Goal: Download file/media

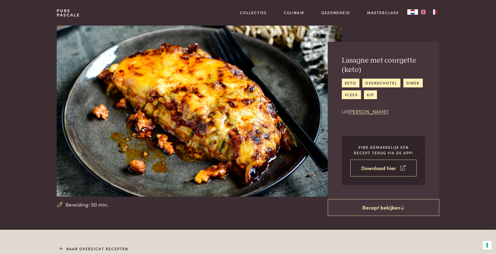
click at [380, 167] on link "Download hier" at bounding box center [383, 167] width 66 height 17
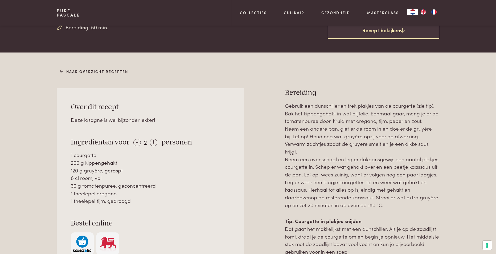
scroll to position [186, 0]
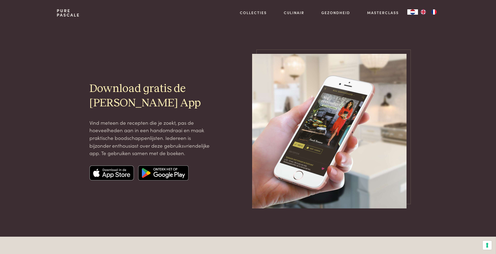
drag, startPoint x: 447, startPoint y: 7, endPoint x: 426, endPoint y: 34, distance: 34.3
click at [426, 38] on section "Download gratis de Pascale Naessens App Vind meteen de recepten die je zoekt, p…" at bounding box center [248, 117] width 496 height 183
click at [449, 120] on article "Download gratis de Pascale Naessens App Vind meteen de recepten die je zoekt, p…" at bounding box center [248, 131] width 496 height 154
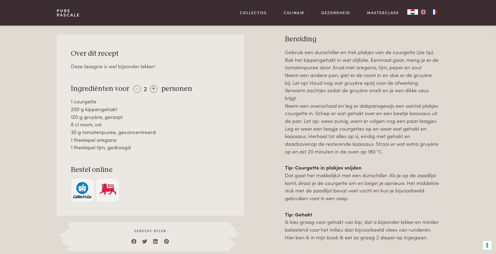
scroll to position [240, 0]
